Goal: Task Accomplishment & Management: Manage account settings

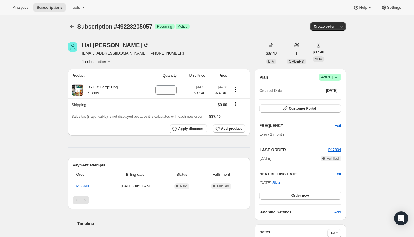
click at [100, 45] on div "[PERSON_NAME]" at bounding box center [115, 45] width 67 height 6
click at [298, 109] on span "Customer Portal" at bounding box center [302, 108] width 27 height 5
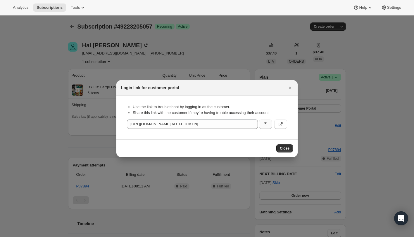
click at [264, 124] on icon ":rc0:" at bounding box center [265, 124] width 6 height 6
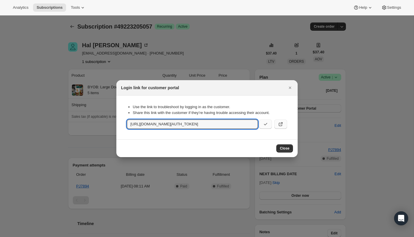
click at [282, 124] on icon ":rc0:" at bounding box center [280, 124] width 6 height 6
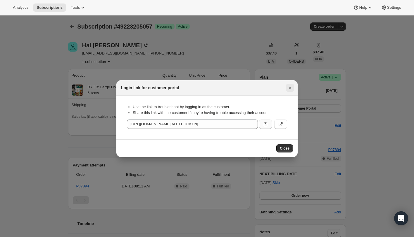
click at [288, 88] on icon "Close" at bounding box center [290, 88] width 6 height 6
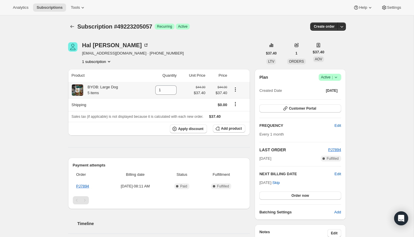
click at [236, 90] on icon "Product actions" at bounding box center [235, 90] width 6 height 6
click at [239, 102] on span "Swap variant" at bounding box center [235, 101] width 22 height 4
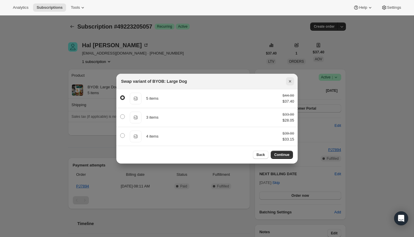
click at [290, 79] on icon "Close" at bounding box center [290, 82] width 6 height 6
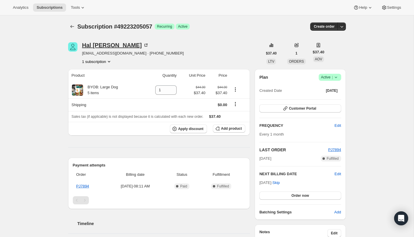
click at [100, 44] on div "[PERSON_NAME]" at bounding box center [115, 45] width 67 height 6
